Goal: Communication & Community: Share content

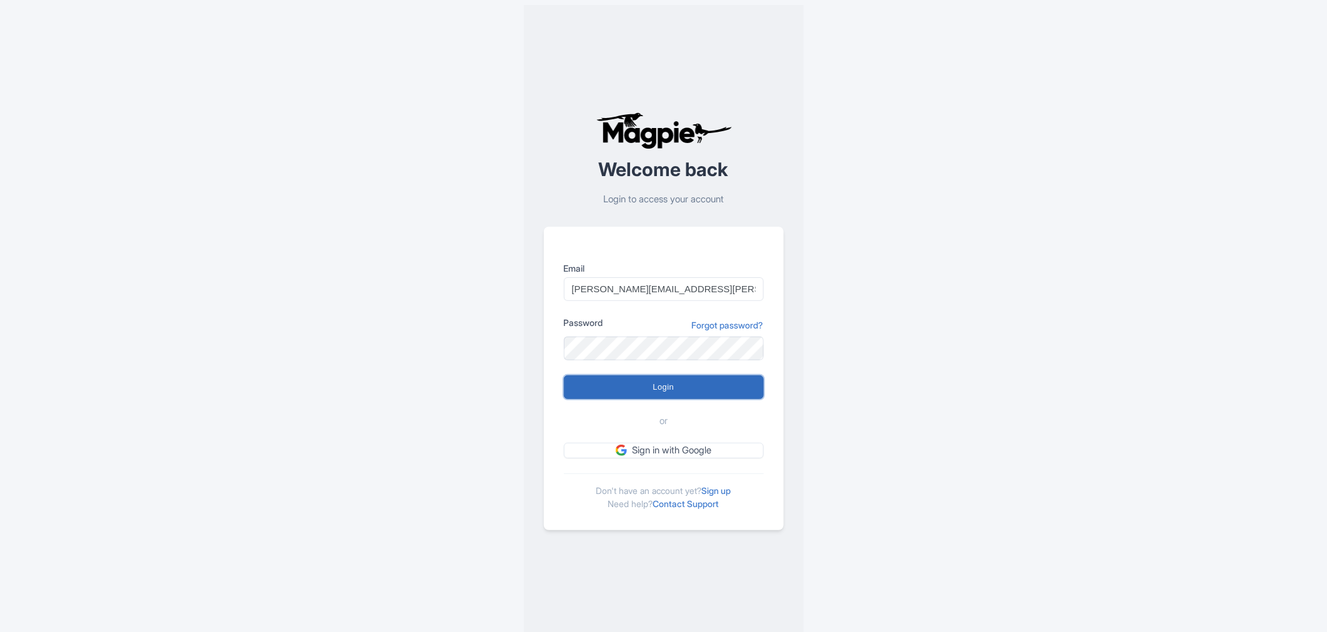
click at [687, 389] on input "Login" at bounding box center [664, 387] width 200 height 24
type input "Logging in..."
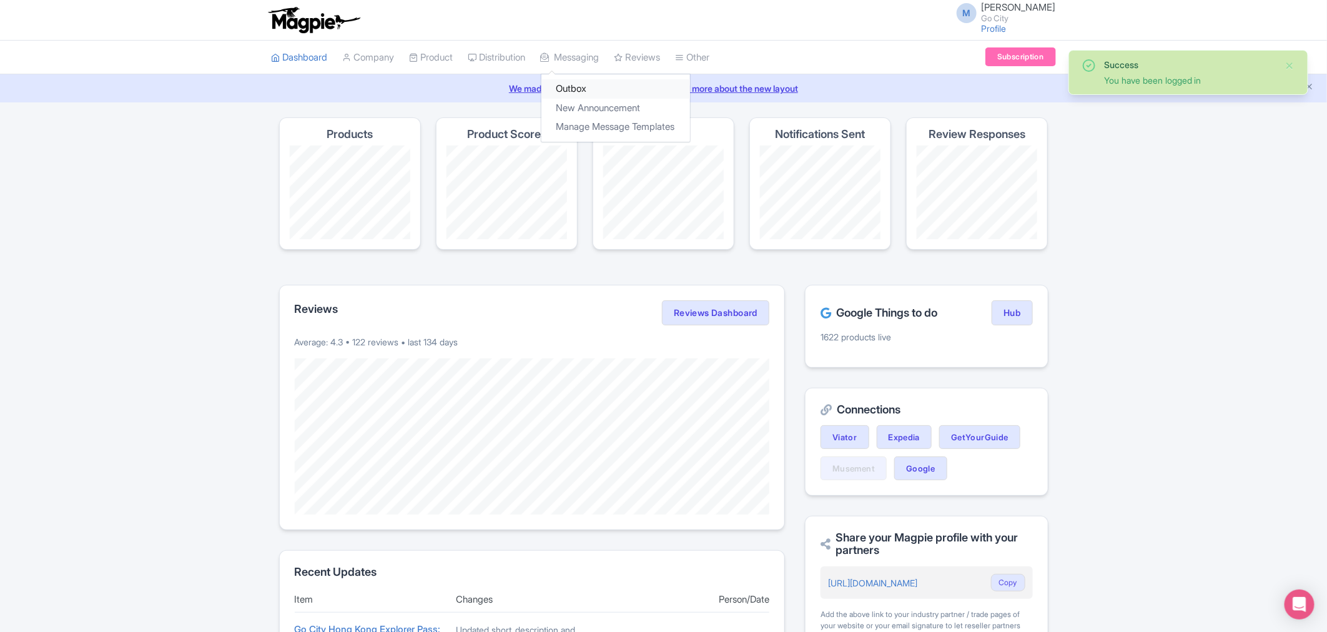
click at [585, 91] on link "Outbox" at bounding box center [616, 88] width 149 height 19
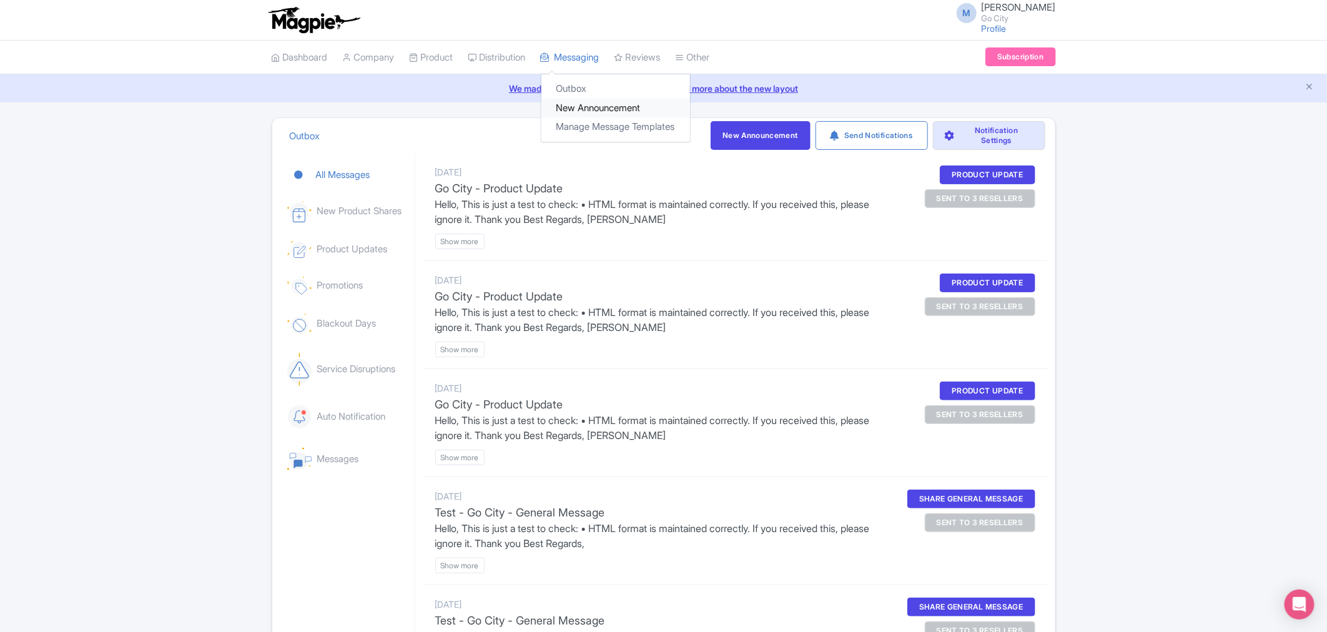
click at [597, 110] on link "New Announcement" at bounding box center [616, 108] width 149 height 19
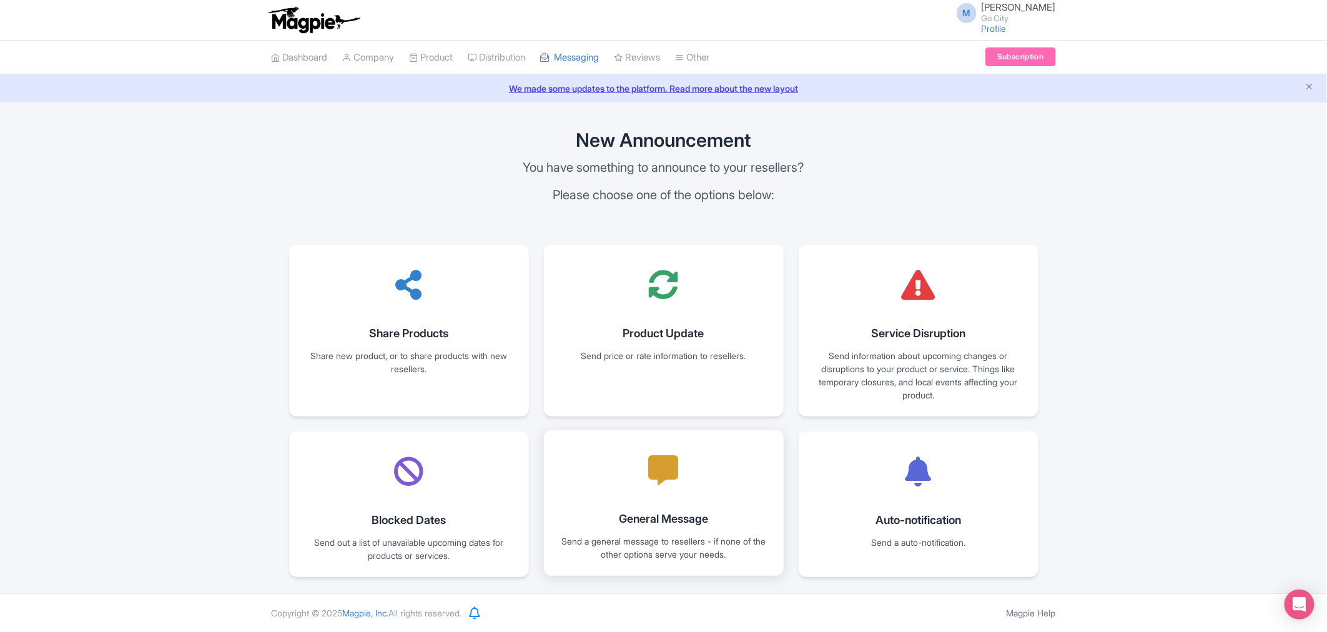
click at [671, 487] on div at bounding box center [664, 470] width 50 height 50
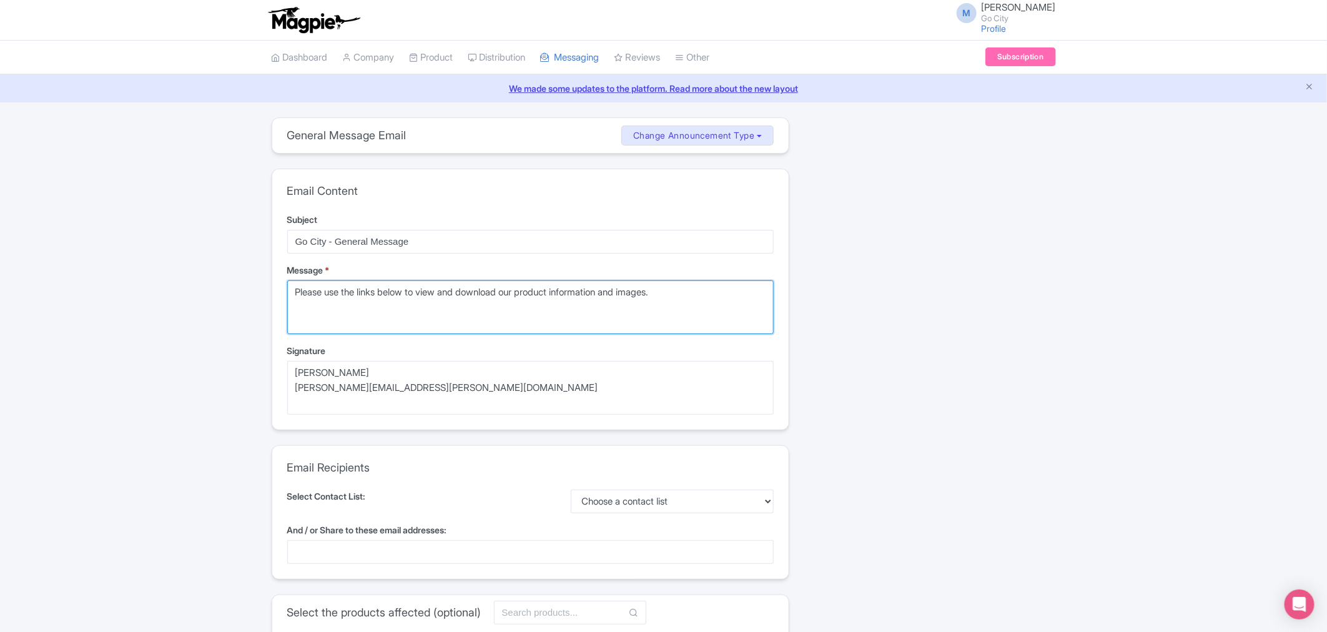
click at [360, 308] on textarea "Please use the links below to view and download our product information and ima…" at bounding box center [530, 307] width 487 height 54
drag, startPoint x: 706, startPoint y: 295, endPoint x: 259, endPoint y: 285, distance: 448.0
type textarea "T"
type textarea "D"
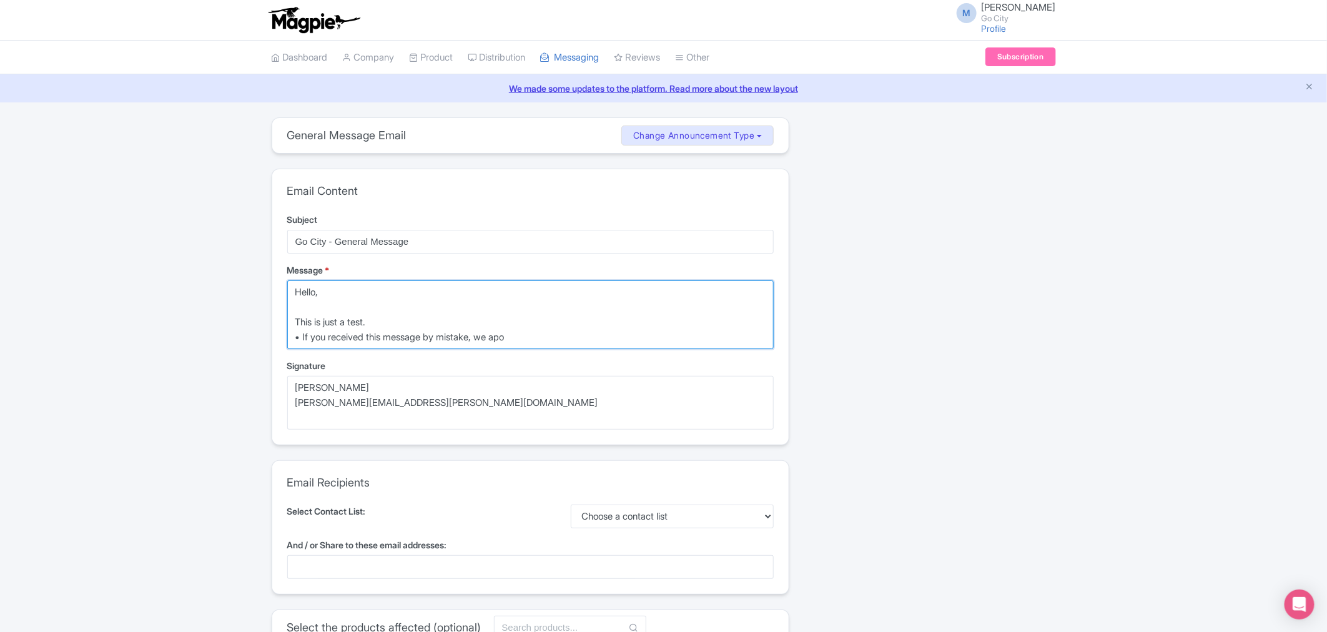
click at [523, 329] on textarea "Please use the links below to view and download our product information and ima…" at bounding box center [530, 314] width 487 height 69
click at [566, 335] on textarea "Please use the links below to view and download our product information and ima…" at bounding box center [530, 314] width 487 height 69
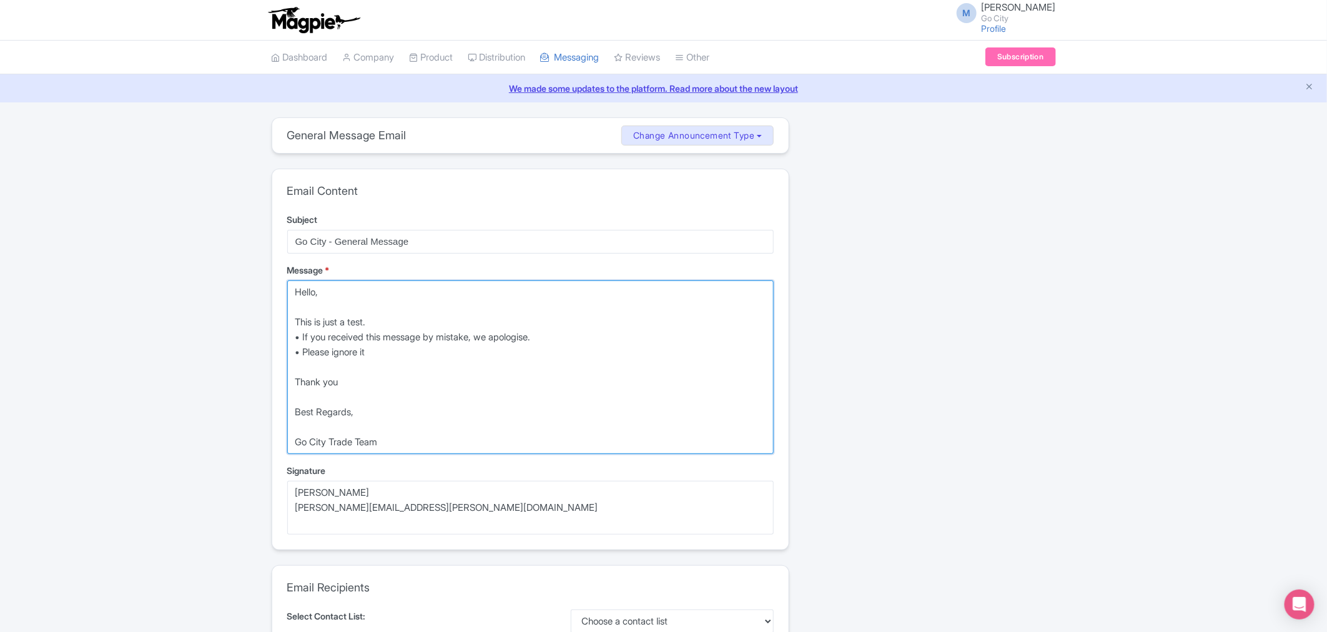
type textarea "Hello, This is just a test. • If you received this message by mistake, we apolo…"
click at [382, 441] on textarea "Please use the links below to view and download our product information and ima…" at bounding box center [530, 367] width 487 height 174
drag, startPoint x: 327, startPoint y: 437, endPoint x: 290, endPoint y: 442, distance: 37.8
click at [290, 442] on textarea "Please use the links below to view and download our product information and ima…" at bounding box center [530, 367] width 487 height 174
drag, startPoint x: 310, startPoint y: 444, endPoint x: 502, endPoint y: 440, distance: 192.4
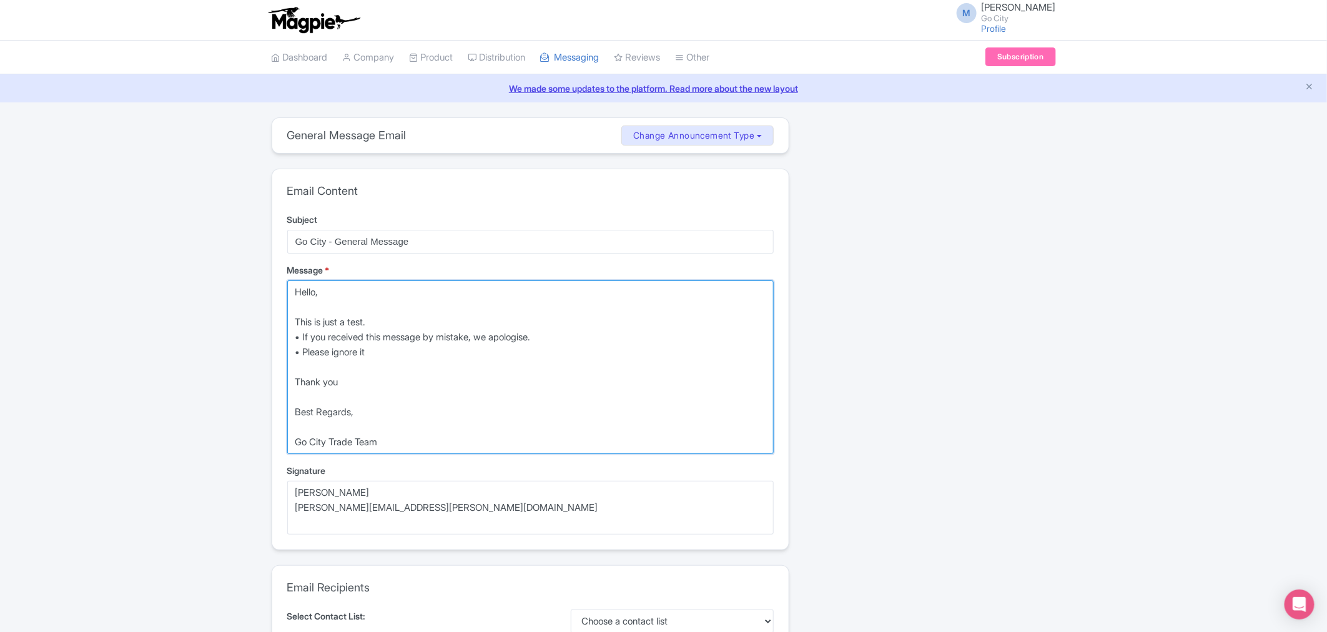
click at [502, 440] on textarea "Please use the links below to view and download our product information and ima…" at bounding box center [530, 367] width 487 height 174
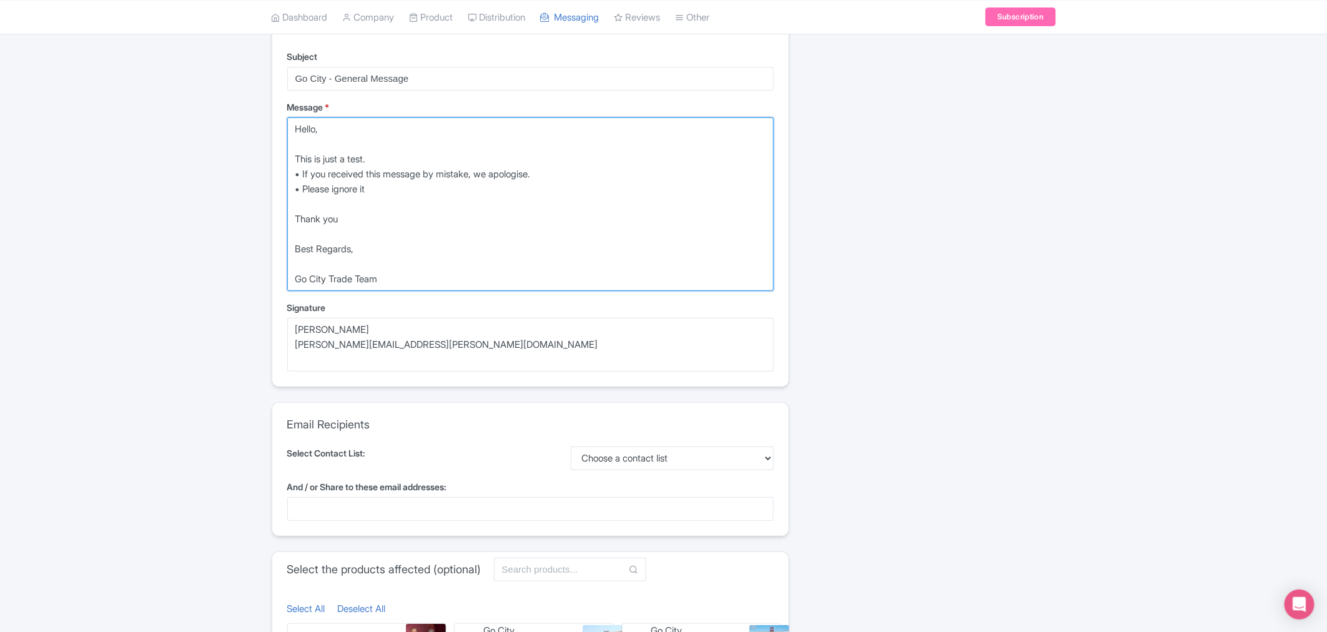
scroll to position [139, 0]
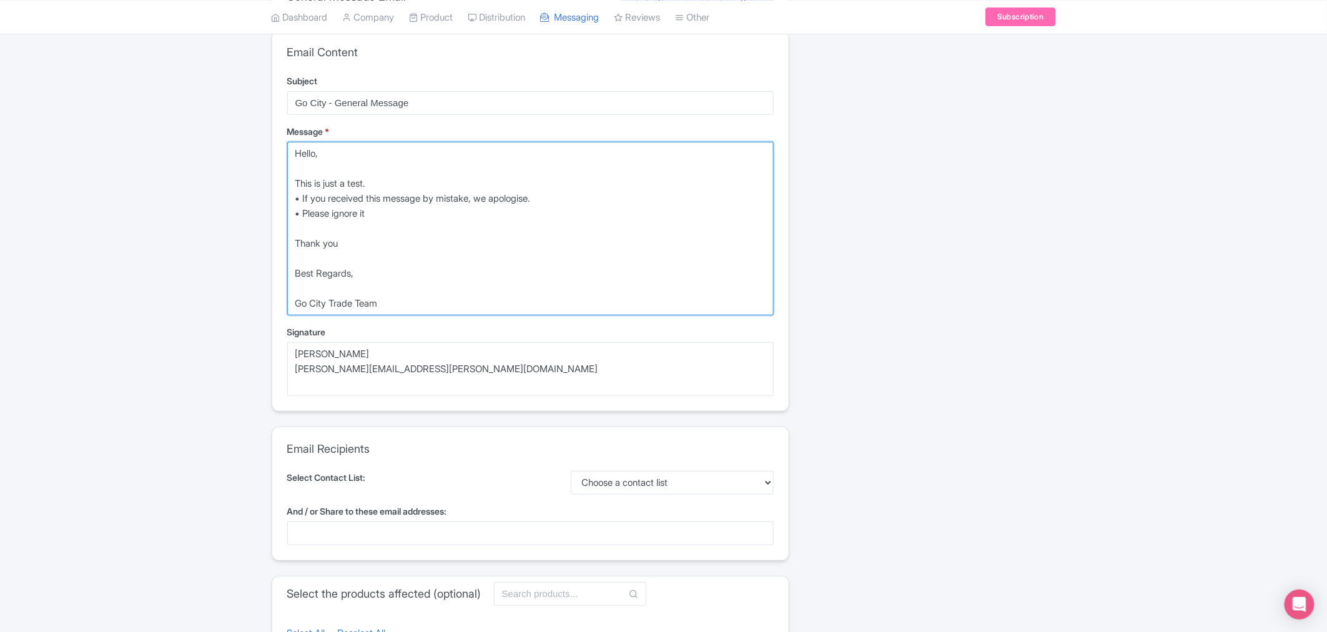
drag, startPoint x: 413, startPoint y: 299, endPoint x: 294, endPoint y: 298, distance: 119.3
click at [294, 298] on textarea "Please use the links below to view and download our product information and ima…" at bounding box center [530, 229] width 487 height 174
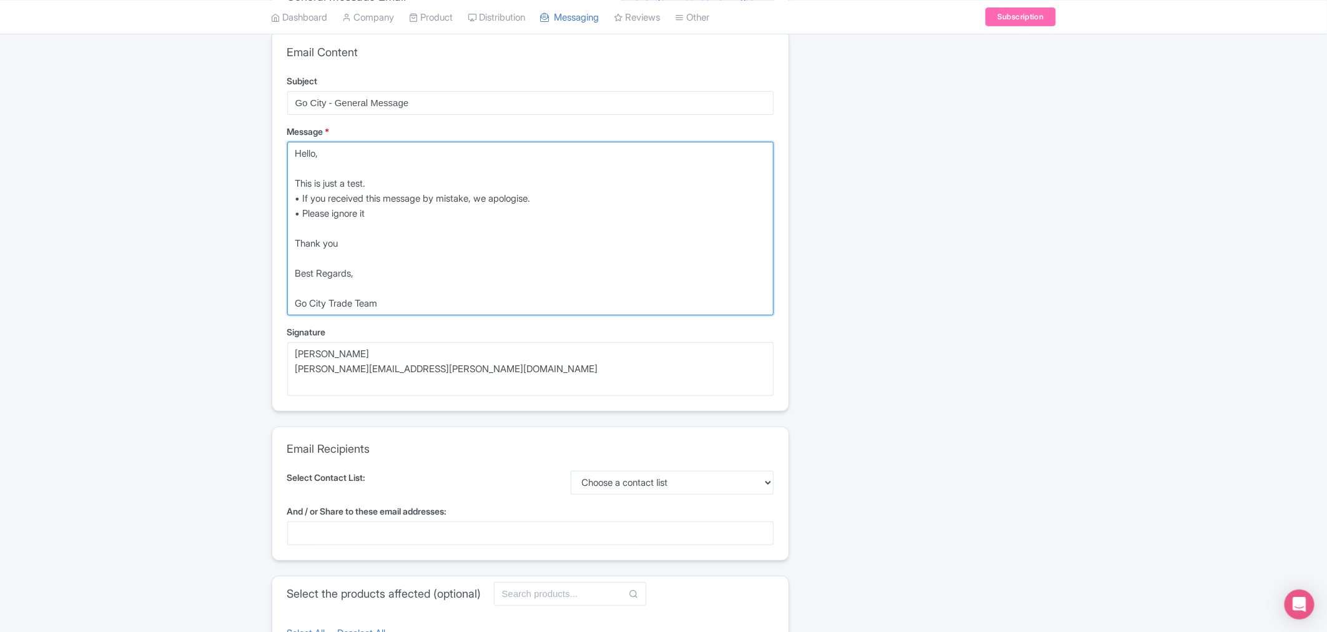
click at [402, 300] on textarea "Please use the links below to view and download our product information and ima…" at bounding box center [530, 229] width 487 height 174
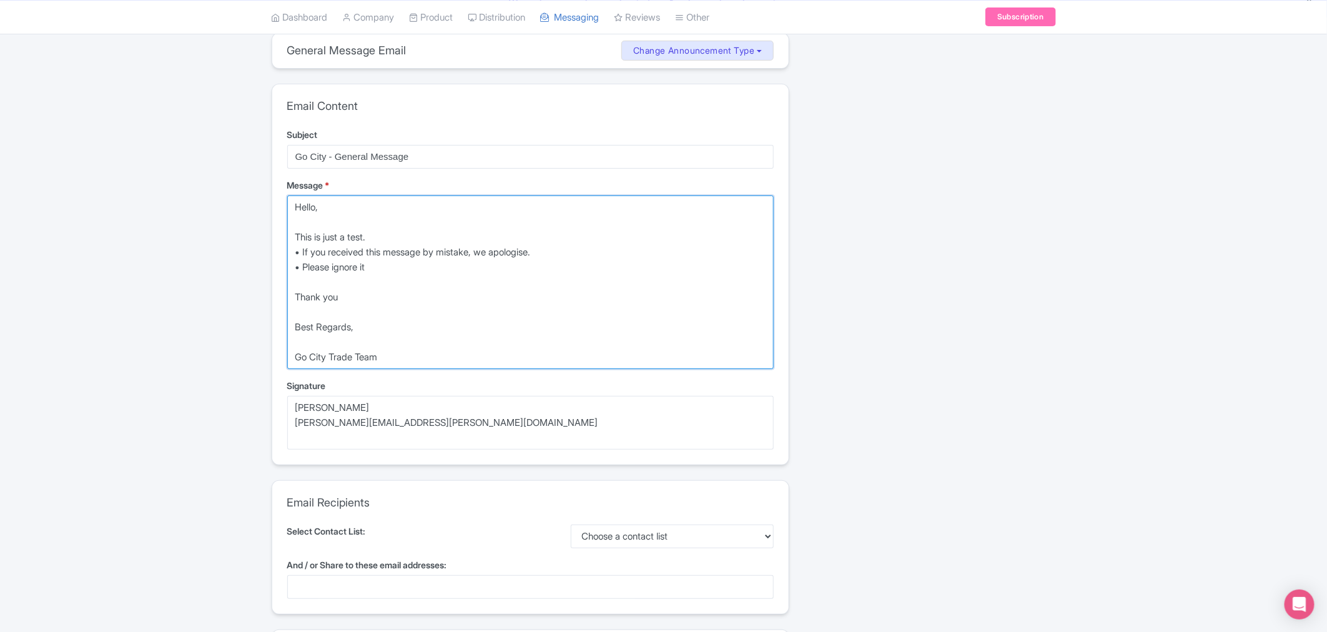
scroll to position [0, 0]
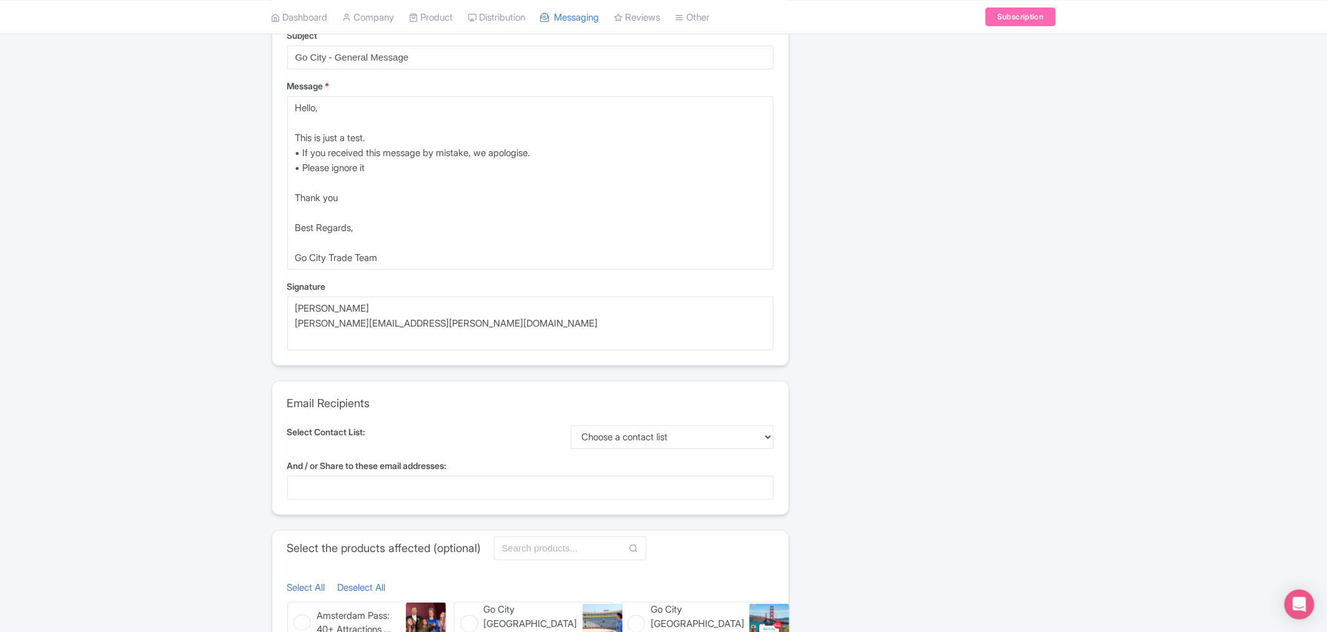
scroll to position [277, 0]
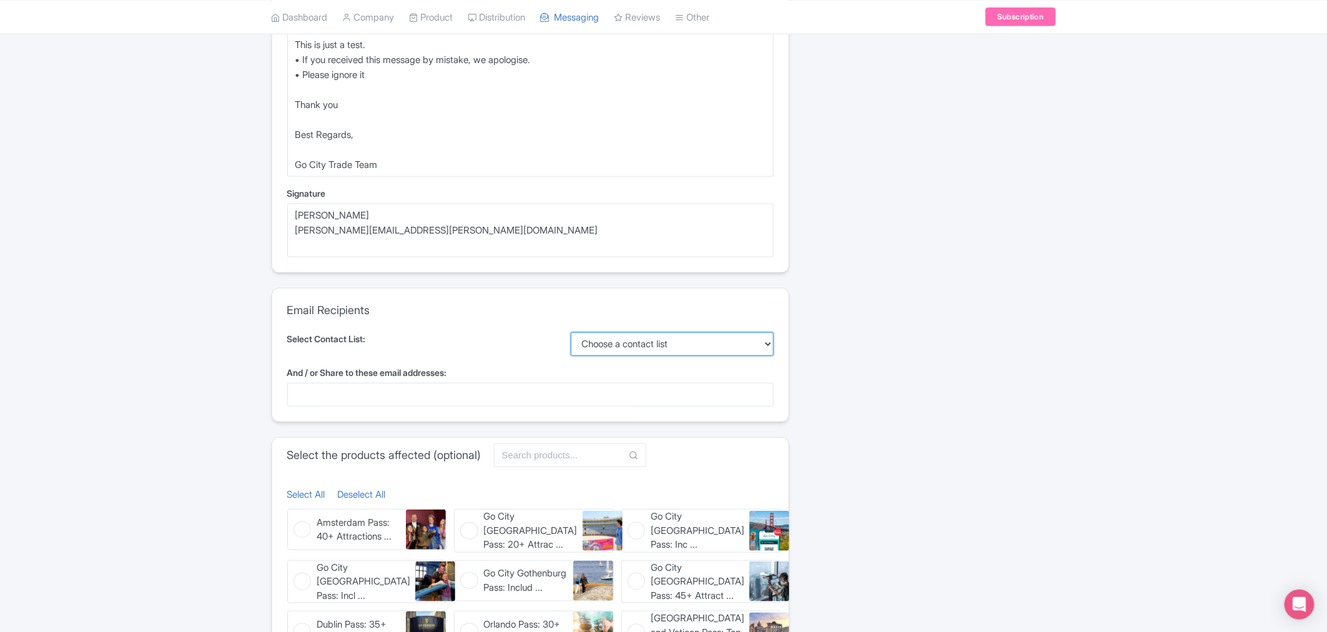
click at [631, 339] on select "Choose a contact list TEST Contact List All Partners" at bounding box center [672, 344] width 203 height 24
select select "maria_fusani@hotmail.com,samantha.fuller@gocity.com,maria.fusani@gocity.com"
click at [571, 332] on select "Choose a contact list TEST Contact List All Partners" at bounding box center [672, 344] width 203 height 24
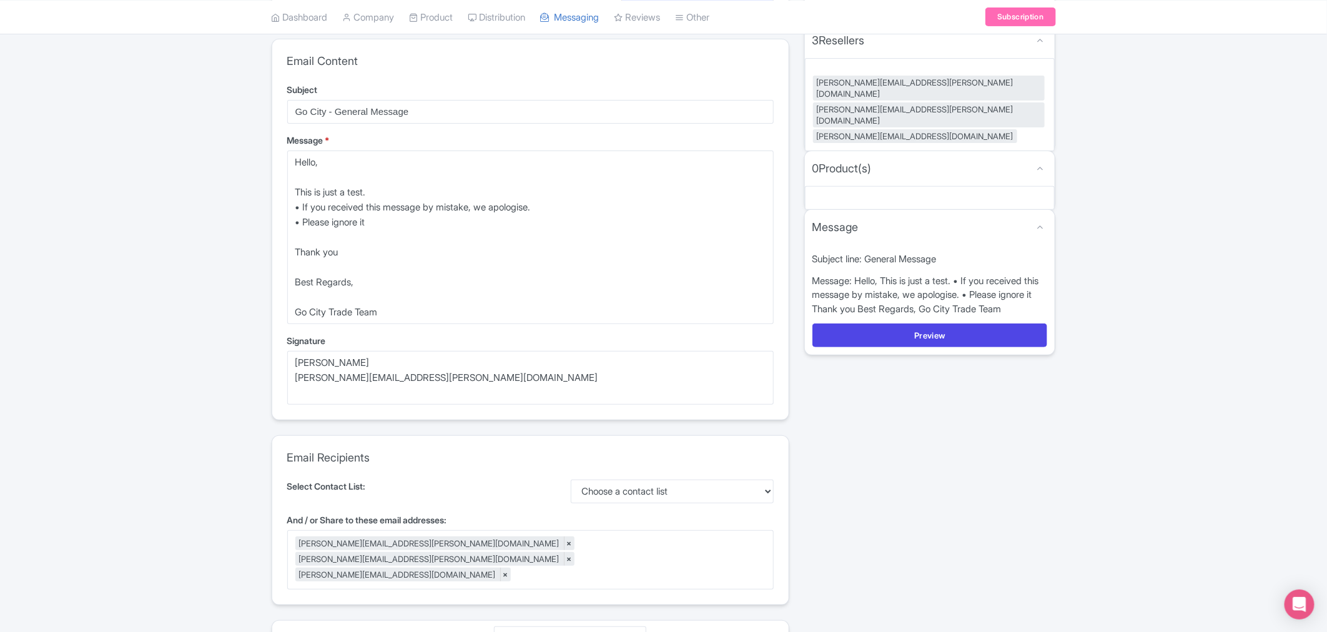
scroll to position [139, 0]
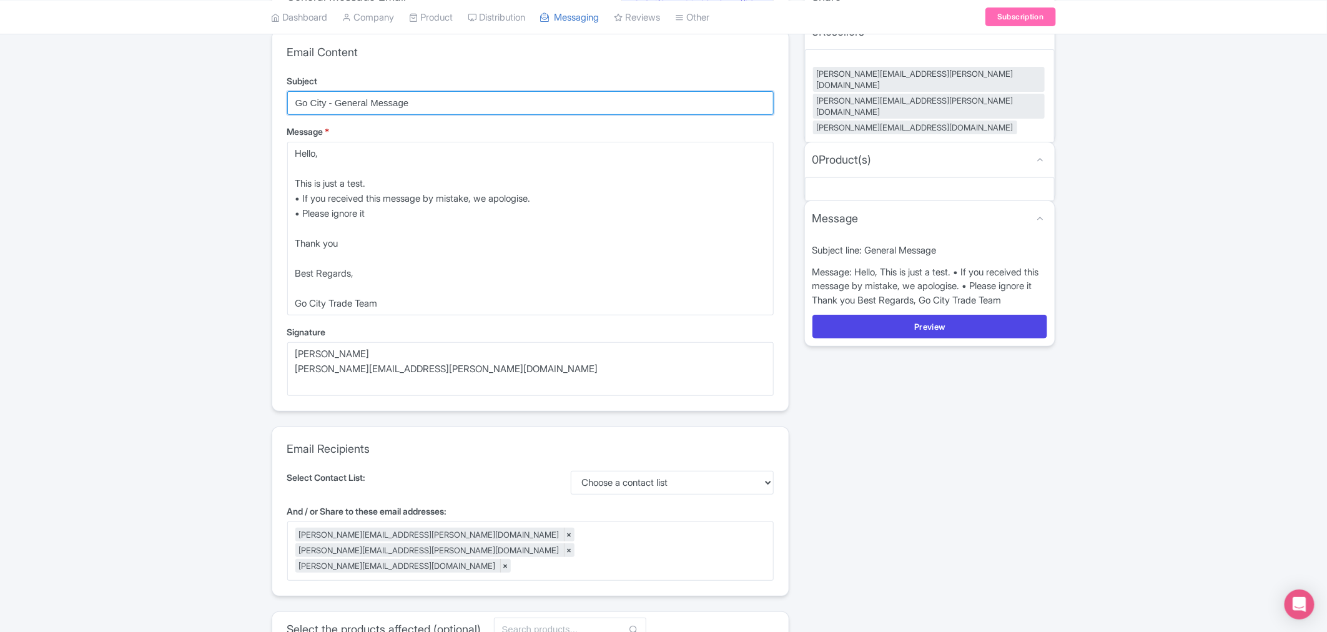
click at [296, 103] on input "Go City - General Message" at bounding box center [530, 103] width 487 height 24
click at [297, 105] on input "Go City - General Message" at bounding box center [530, 103] width 487 height 24
type input "Test - Go City - General Message"
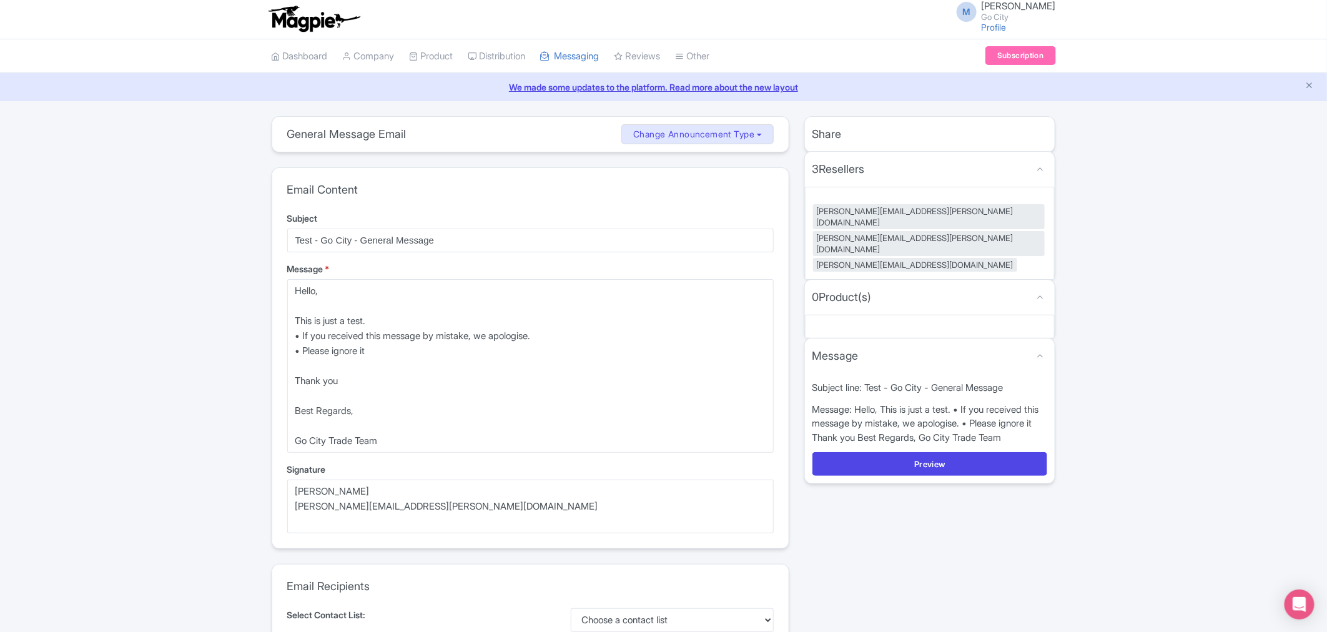
scroll to position [0, 0]
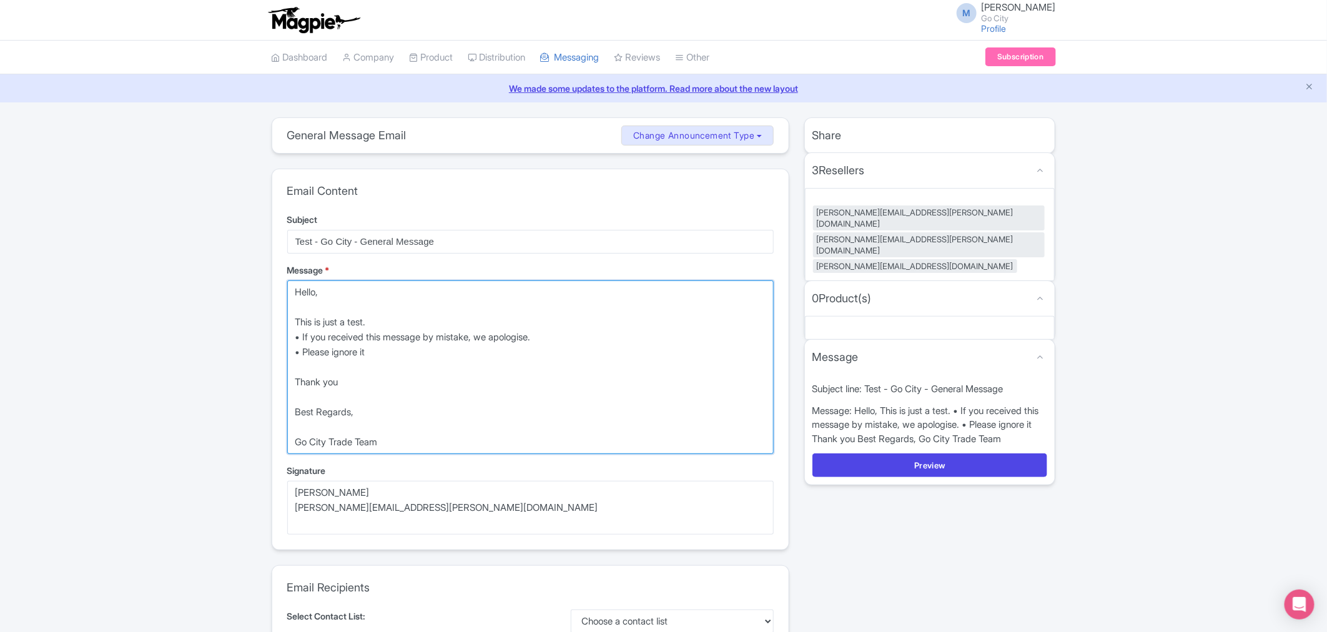
click at [412, 311] on textarea "Please use the links below to view and download our product information and ima…" at bounding box center [530, 367] width 487 height 174
click at [404, 319] on textarea "Please use the links below to view and download our product information and ima…" at bounding box center [530, 367] width 487 height 174
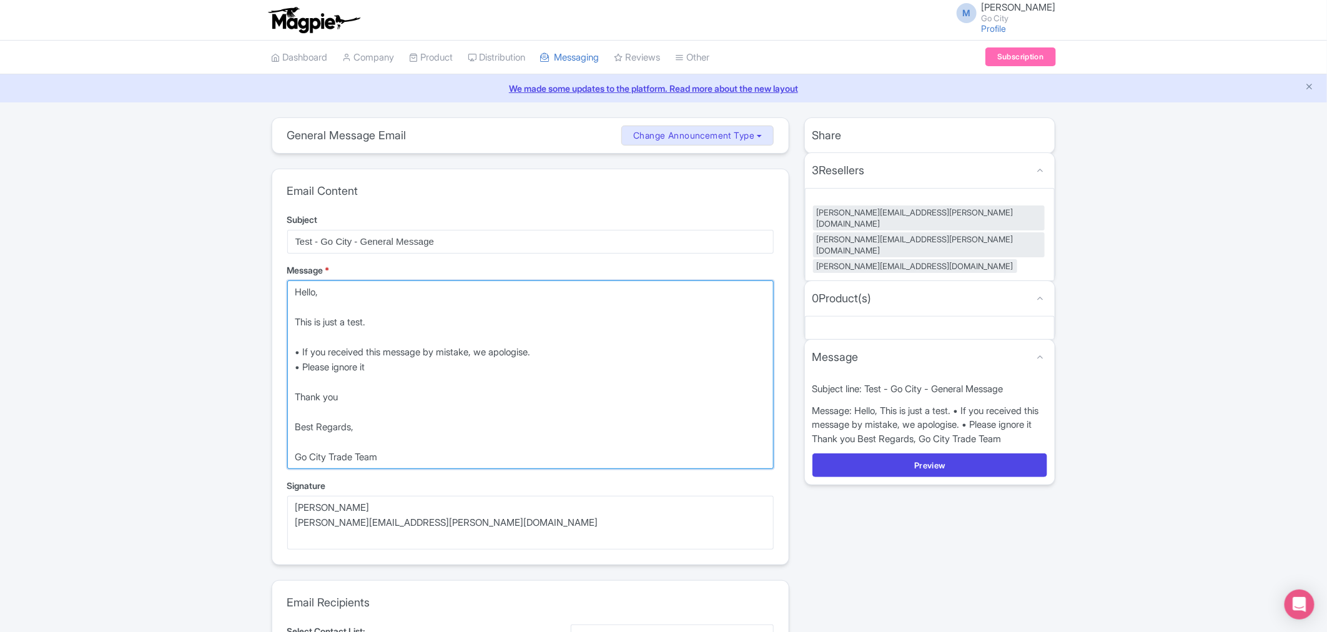
click at [394, 365] on textarea "Please use the links below to view and download our product information and ima…" at bounding box center [530, 374] width 487 height 189
type textarea "Hello, This is just a test. • If you received this message by mistake, we apolo…"
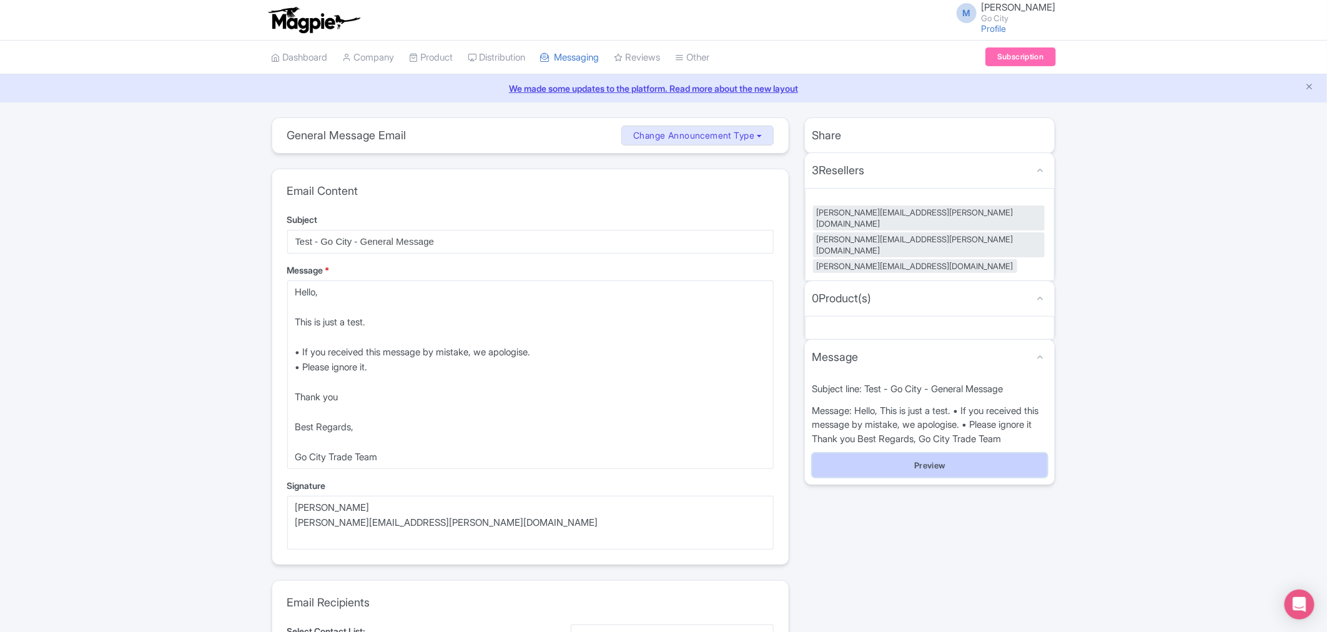
click at [910, 454] on button "Preview" at bounding box center [930, 466] width 235 height 24
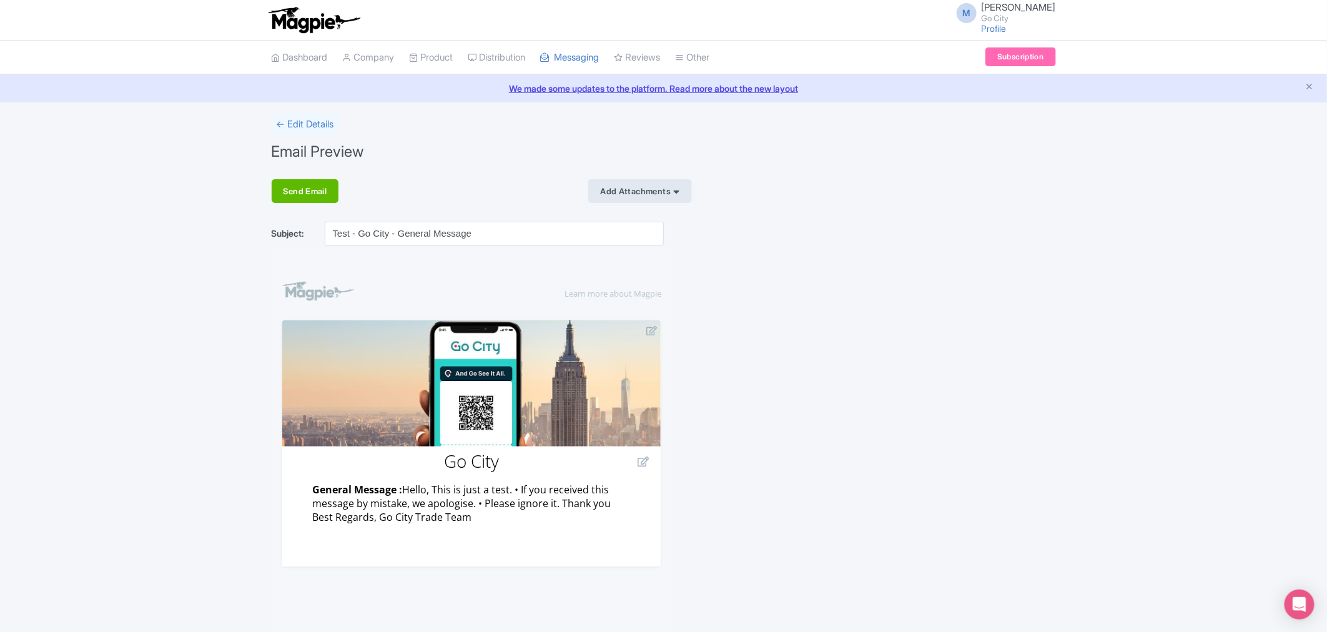
click at [663, 192] on div "Add Attachments" at bounding box center [639, 191] width 103 height 24
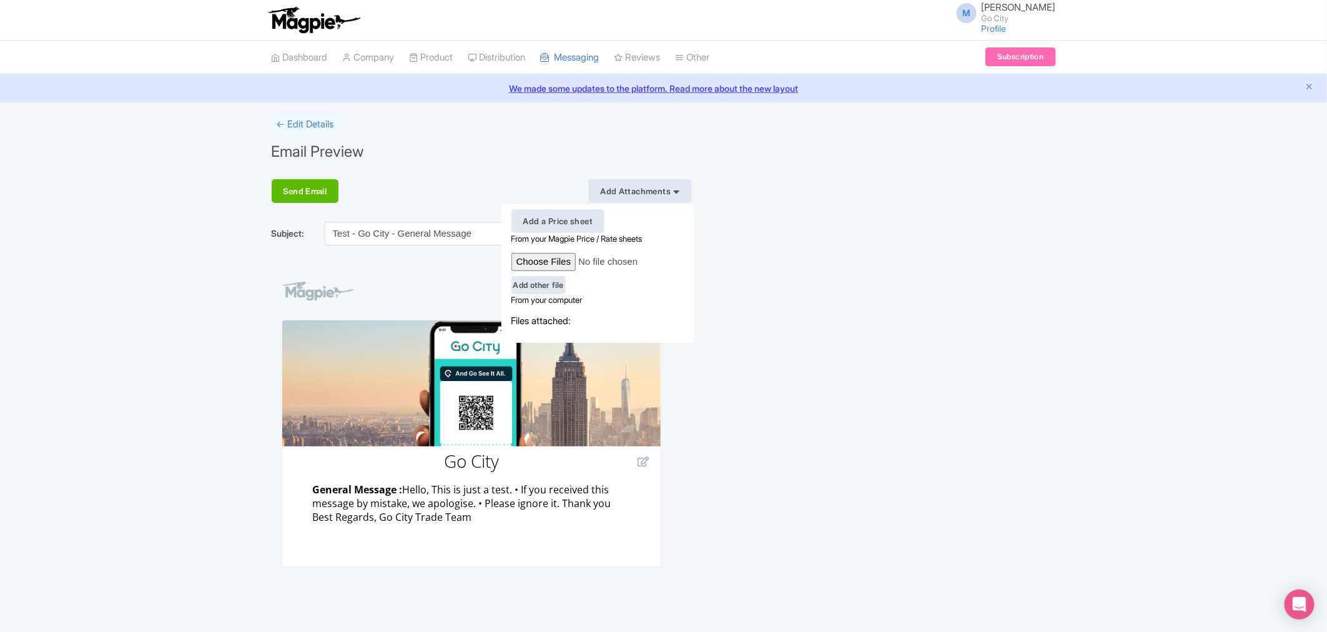
click at [543, 259] on input "file" at bounding box center [600, 262] width 177 height 18
type input "C:\fakepath\Trade_Hero_Sydney_standard_1800x1200px_EXP_EN.jpg"
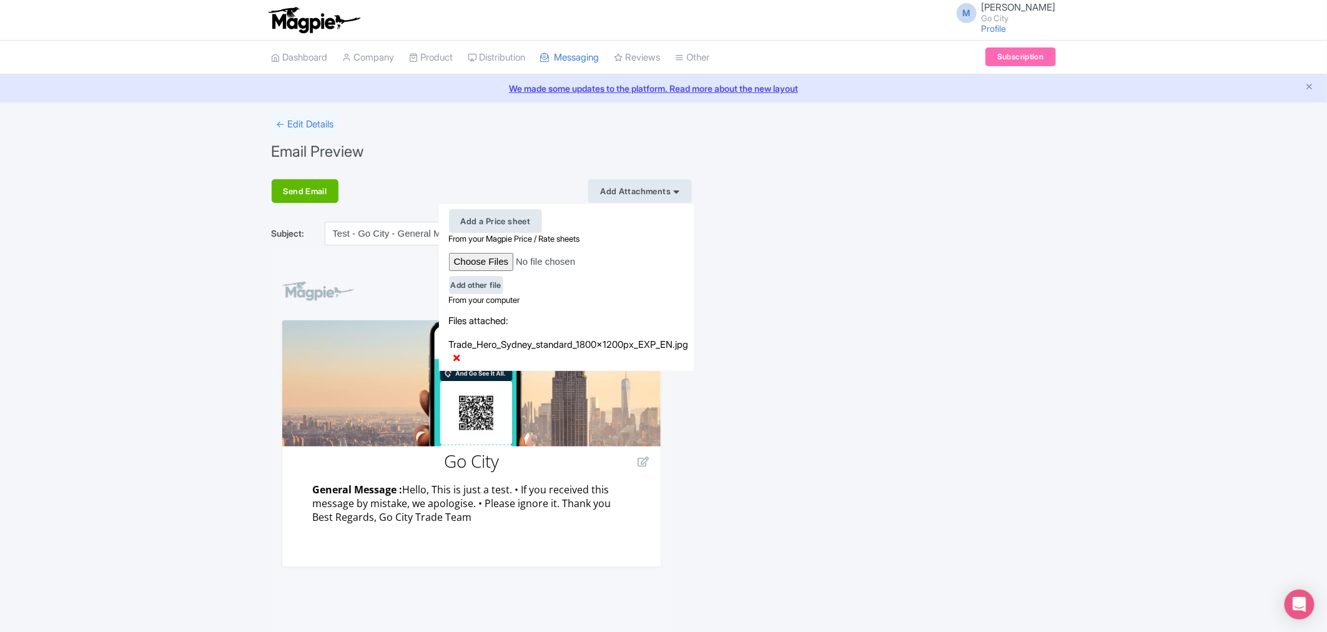
click at [312, 199] on div "Send Email" at bounding box center [305, 191] width 67 height 24
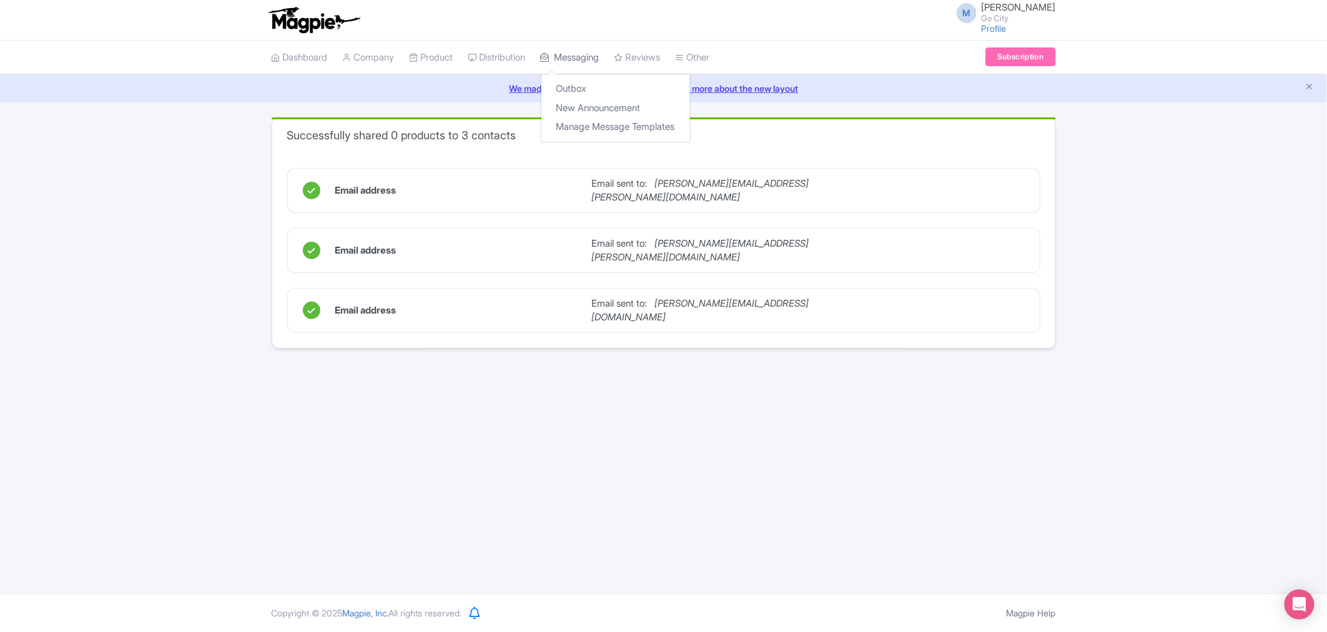
click at [591, 55] on link "Messaging" at bounding box center [570, 58] width 59 height 34
click at [588, 81] on link "Outbox" at bounding box center [616, 88] width 149 height 19
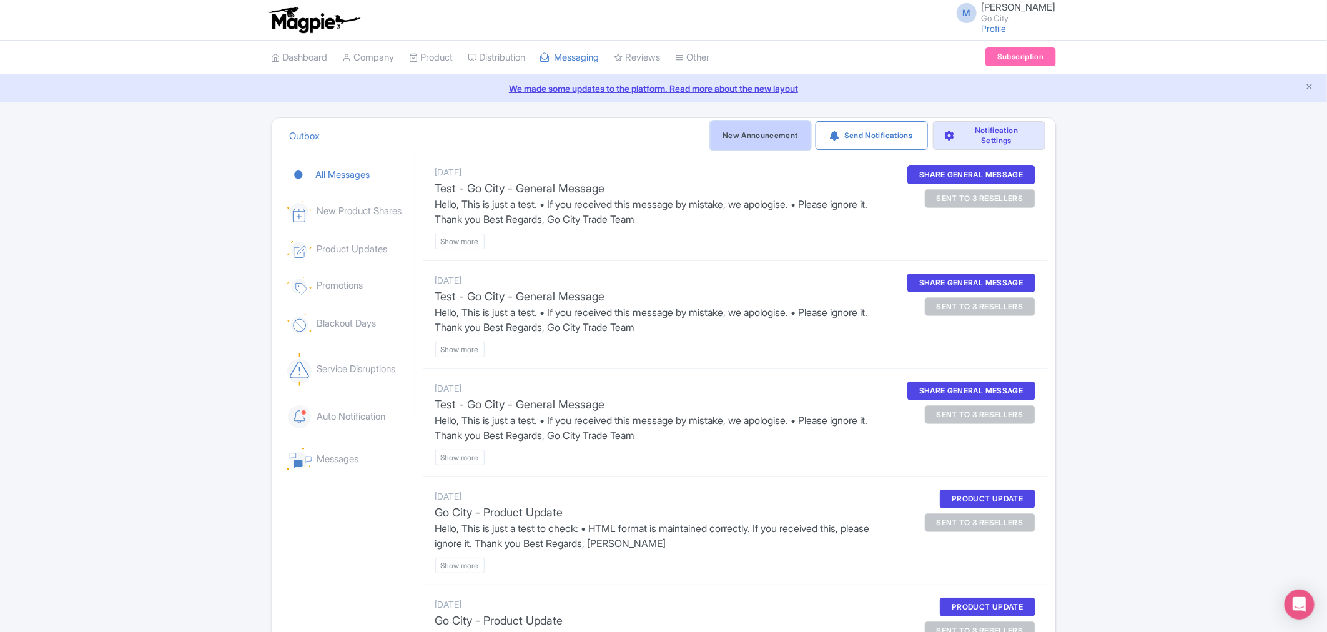
click at [732, 135] on link "New Announcement" at bounding box center [761, 135] width 100 height 29
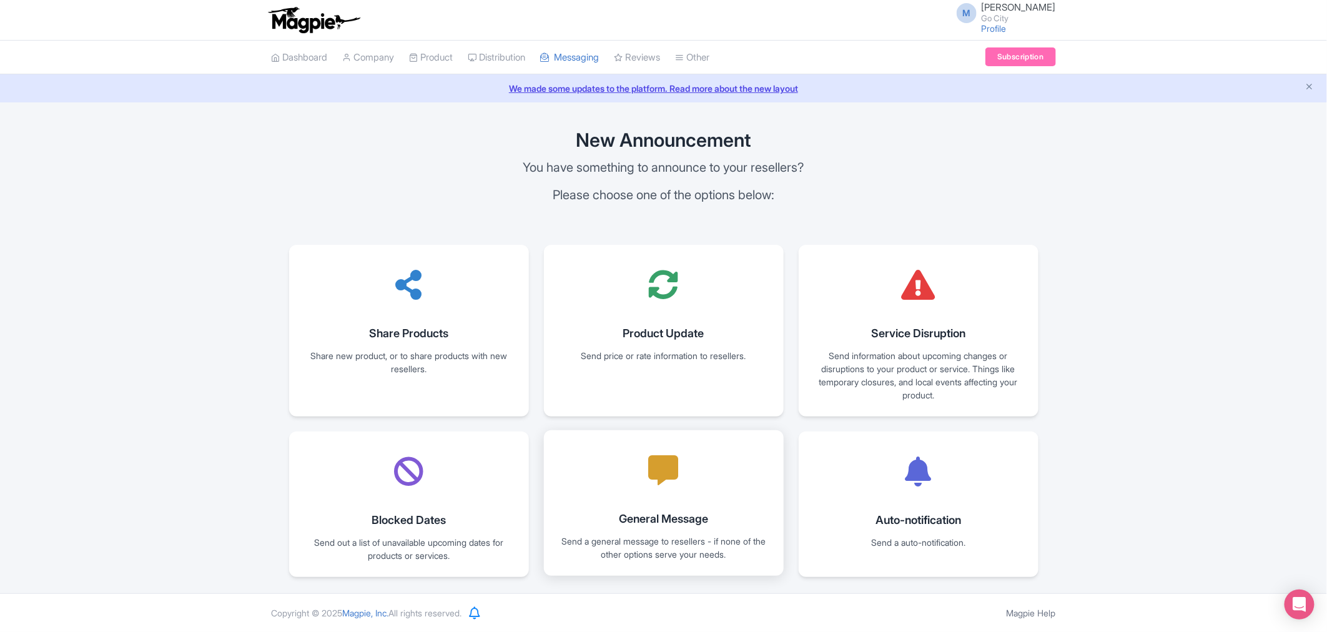
click at [659, 495] on link "General Message Send a general message to resellers - if none of the other opti…" at bounding box center [664, 503] width 240 height 146
click at [660, 480] on icon at bounding box center [664, 470] width 30 height 30
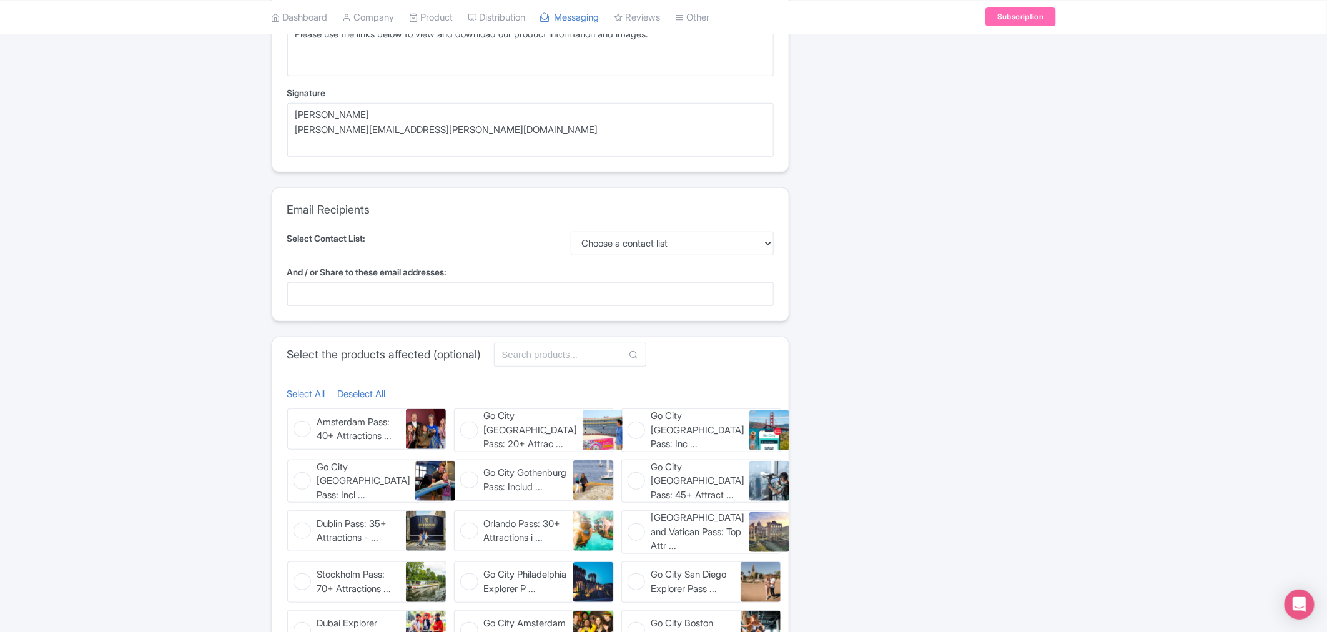
scroll to position [277, 0]
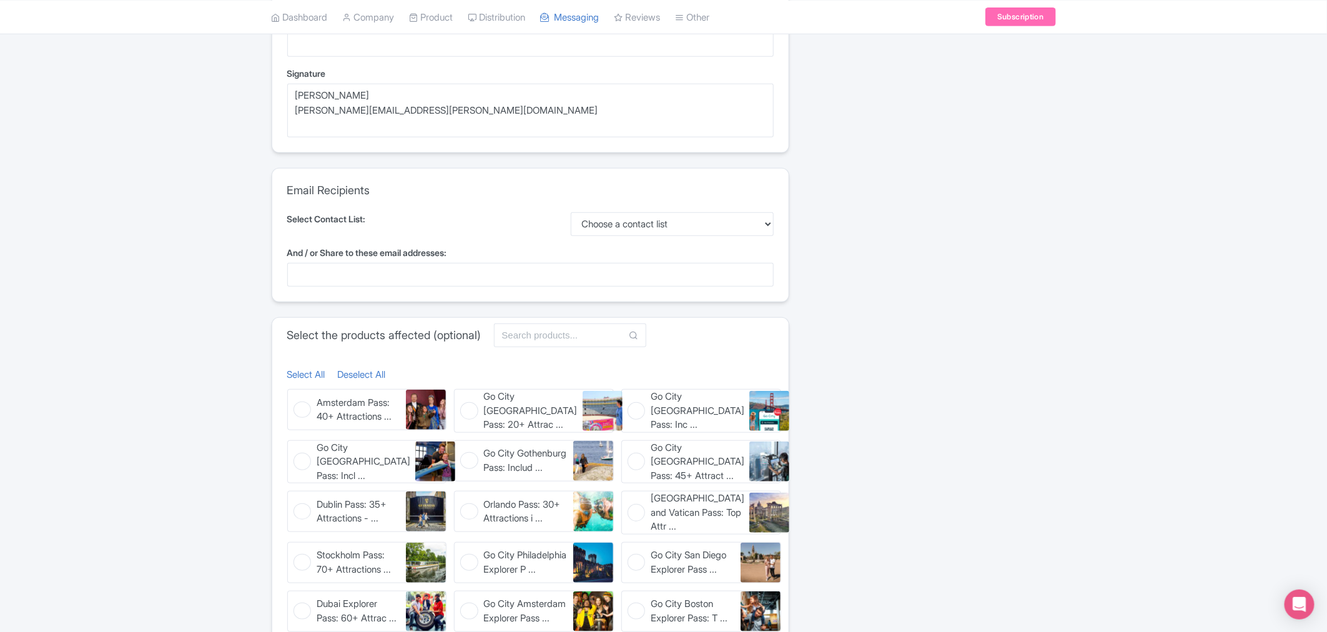
click at [304, 414] on figure "Amsterdam Pass: 40+ Attractions ... [GEOGRAPHIC_DATA] Pass: 40+ Attractions - I…" at bounding box center [367, 409] width 160 height 41
click at [295, 397] on input "Amsterdam Pass: 40+ Attractions ... [GEOGRAPHIC_DATA] Pass: 40+ Attractions - I…" at bounding box center [291, 393] width 8 height 8
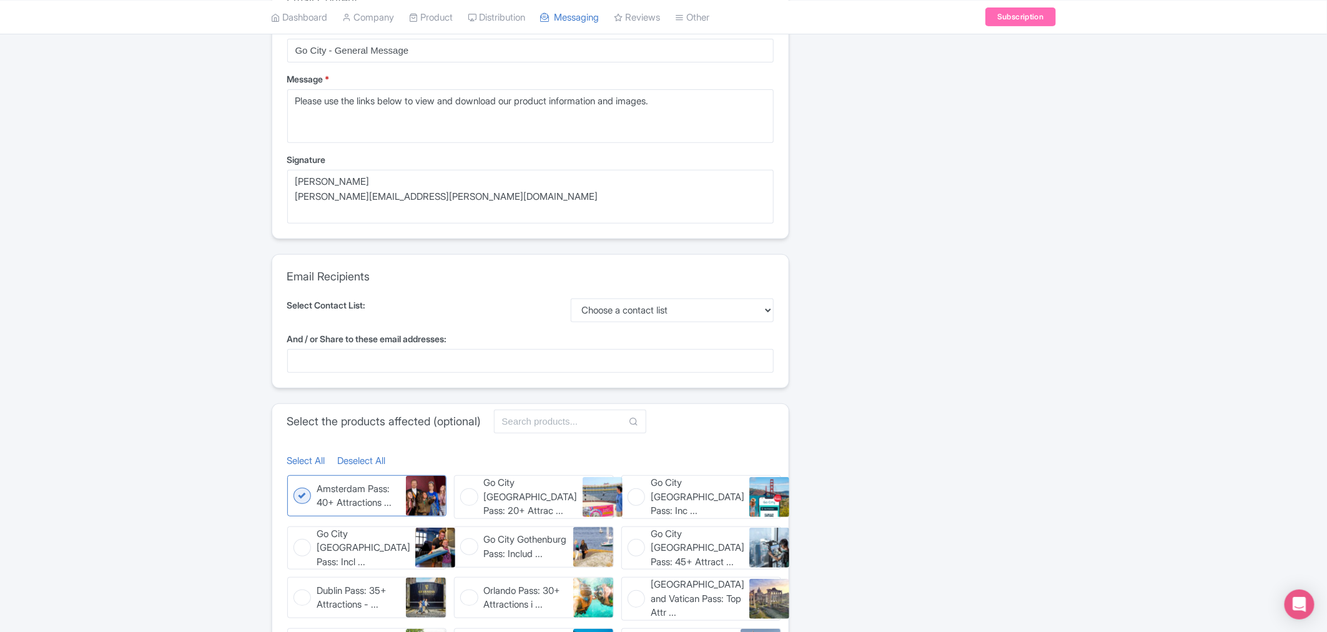
scroll to position [208, 0]
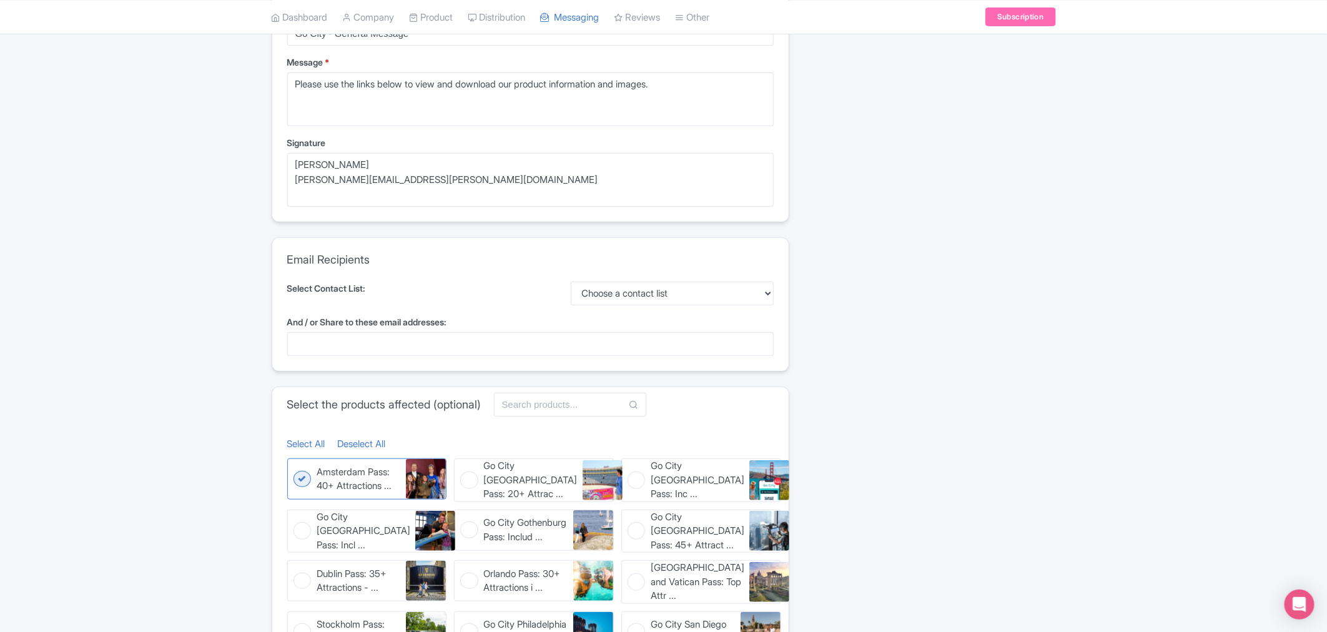
click at [315, 485] on figure "Amsterdam Pass: 40+ Attractions ... [GEOGRAPHIC_DATA] Pass: 40+ Attractions - I…" at bounding box center [367, 479] width 160 height 41
click at [295, 467] on input "Amsterdam Pass: 40+ Attractions ... [GEOGRAPHIC_DATA] Pass: 40+ Attractions - I…" at bounding box center [291, 463] width 8 height 8
checkbox input "false"
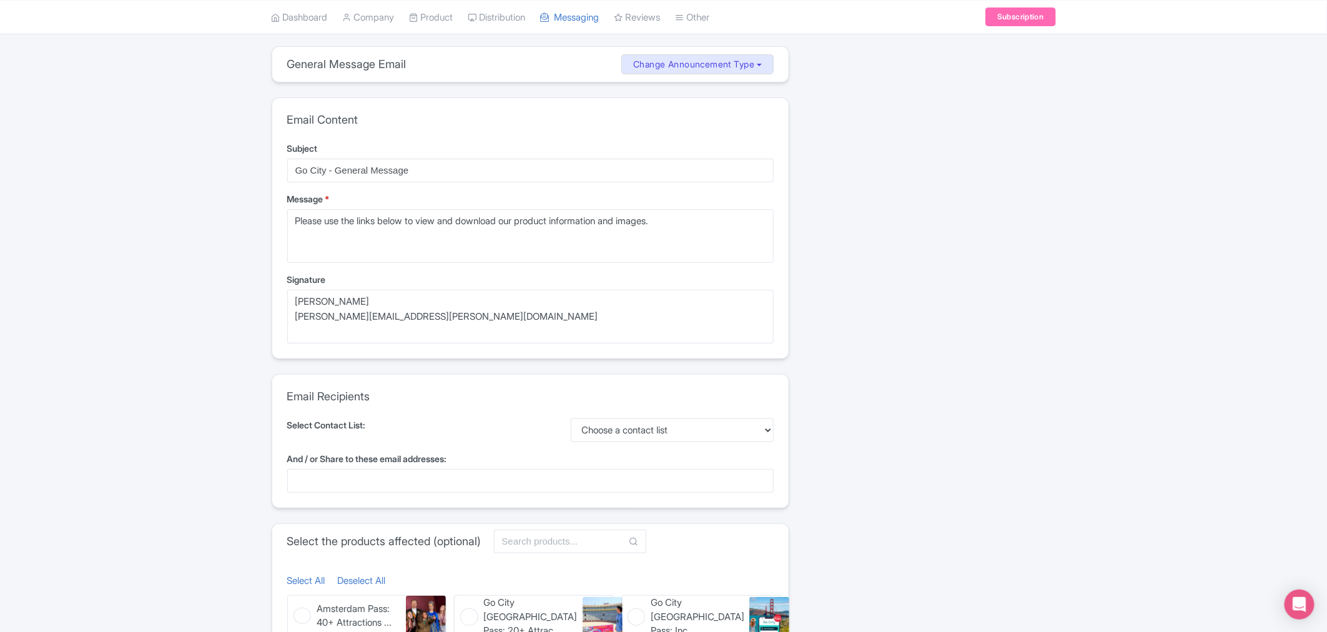
scroll to position [0, 0]
